Goal: Transaction & Acquisition: Purchase product/service

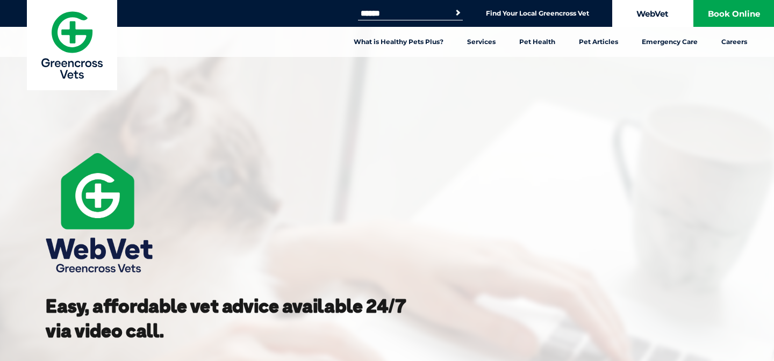
click at [660, 10] on link "WebVet" at bounding box center [652, 13] width 81 height 27
click at [645, 17] on link "WebVet" at bounding box center [652, 13] width 81 height 27
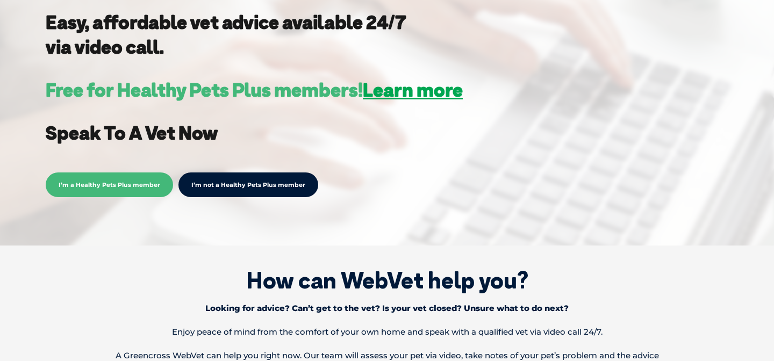
scroll to position [296, 0]
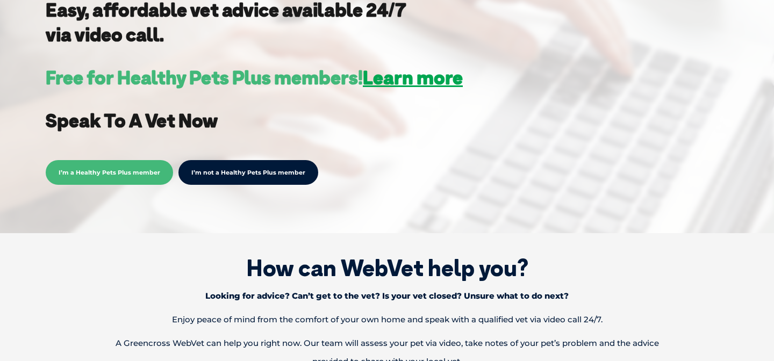
click at [261, 181] on link "I’m not a Healthy Pets Plus member" at bounding box center [248, 172] width 140 height 25
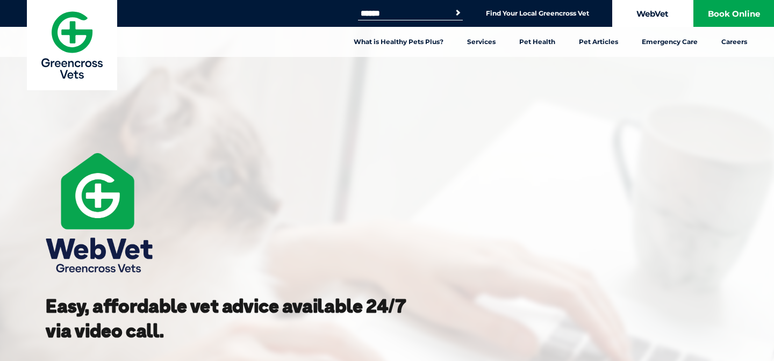
click at [662, 16] on link "WebVet" at bounding box center [652, 13] width 81 height 27
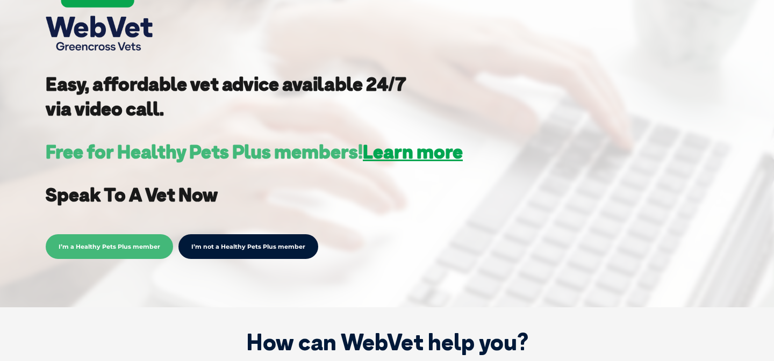
scroll to position [222, 0]
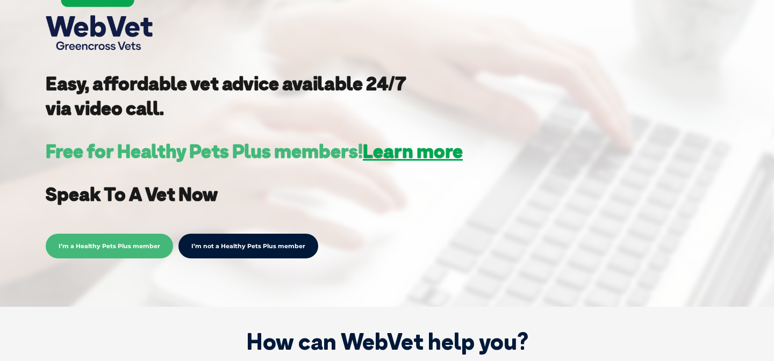
click at [249, 243] on link "I’m not a Healthy Pets Plus member" at bounding box center [248, 246] width 140 height 25
